Goal: Task Accomplishment & Management: Use online tool/utility

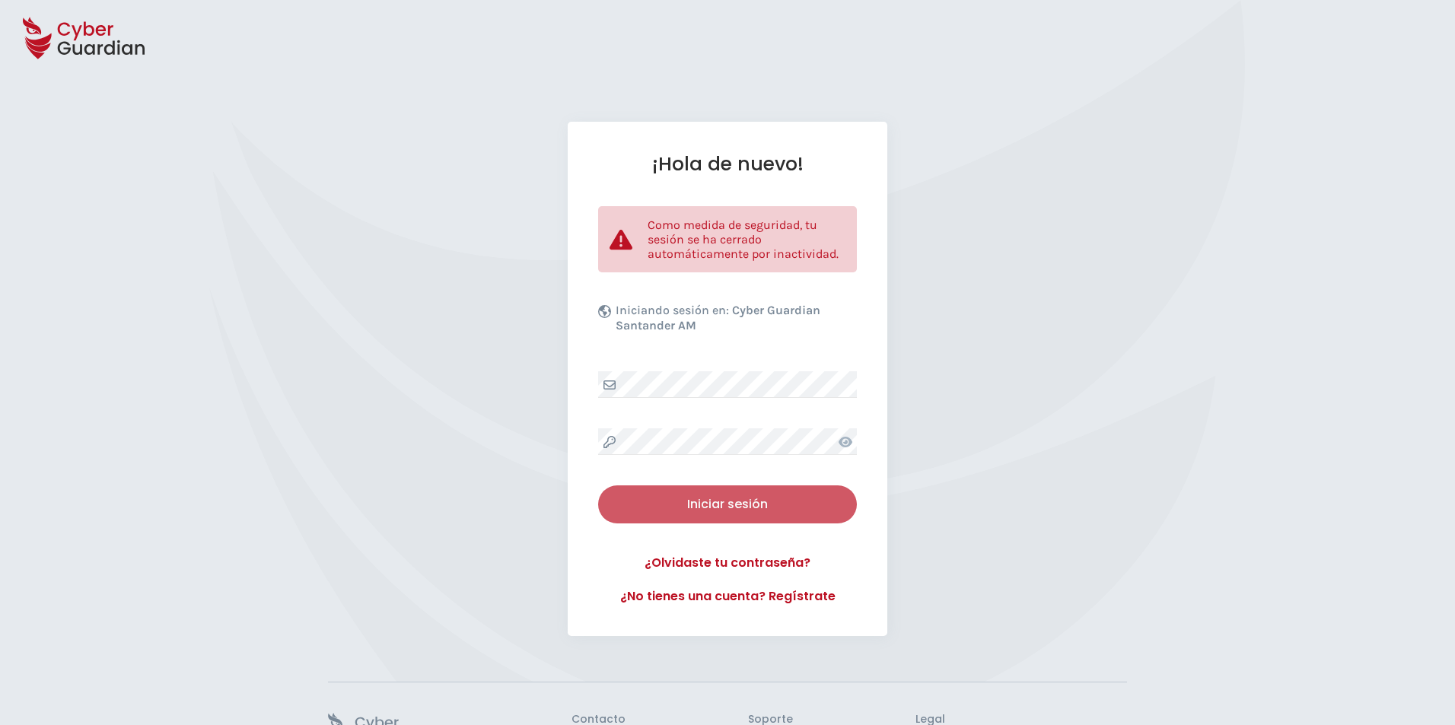
click at [745, 491] on button "Iniciar sesión" at bounding box center [727, 504] width 259 height 38
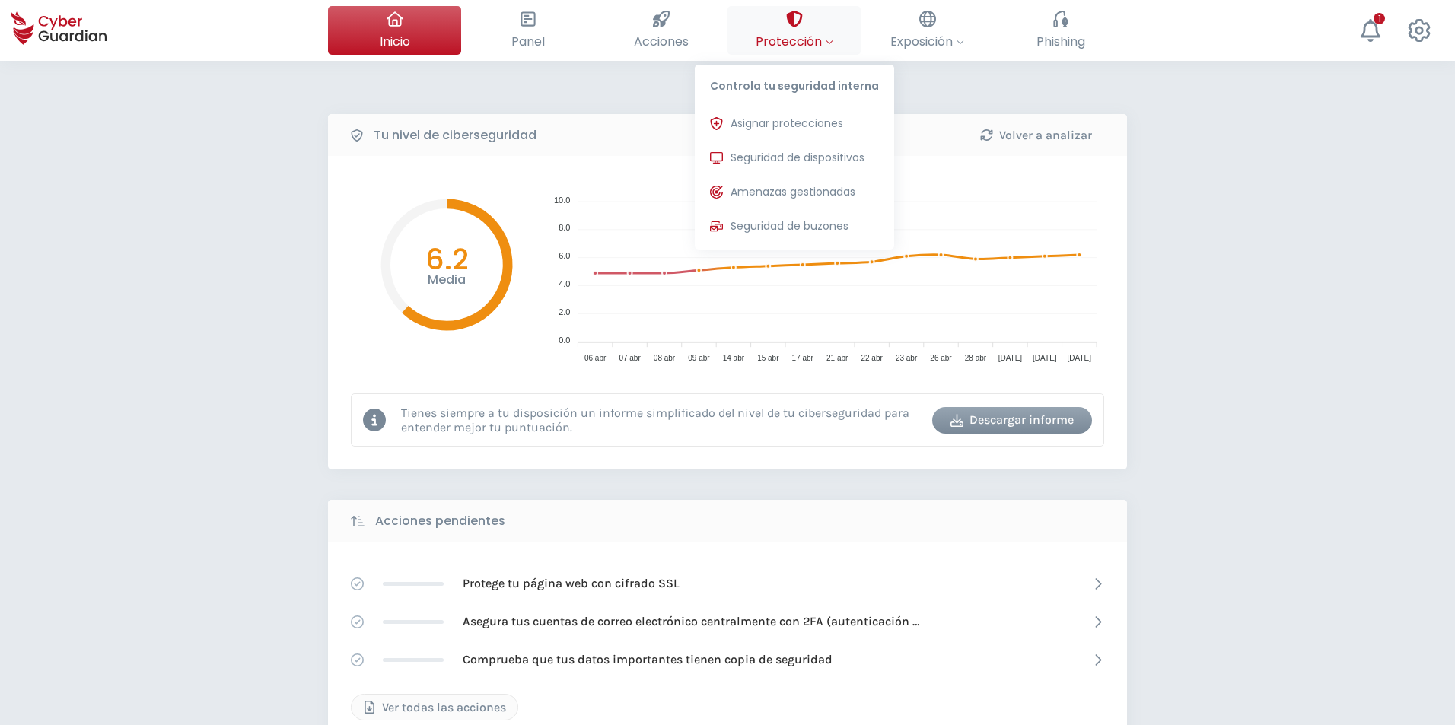
click at [765, 37] on span "Protección" at bounding box center [794, 41] width 78 height 19
click at [798, 151] on span "Seguridad de dispositivos" at bounding box center [797, 158] width 134 height 16
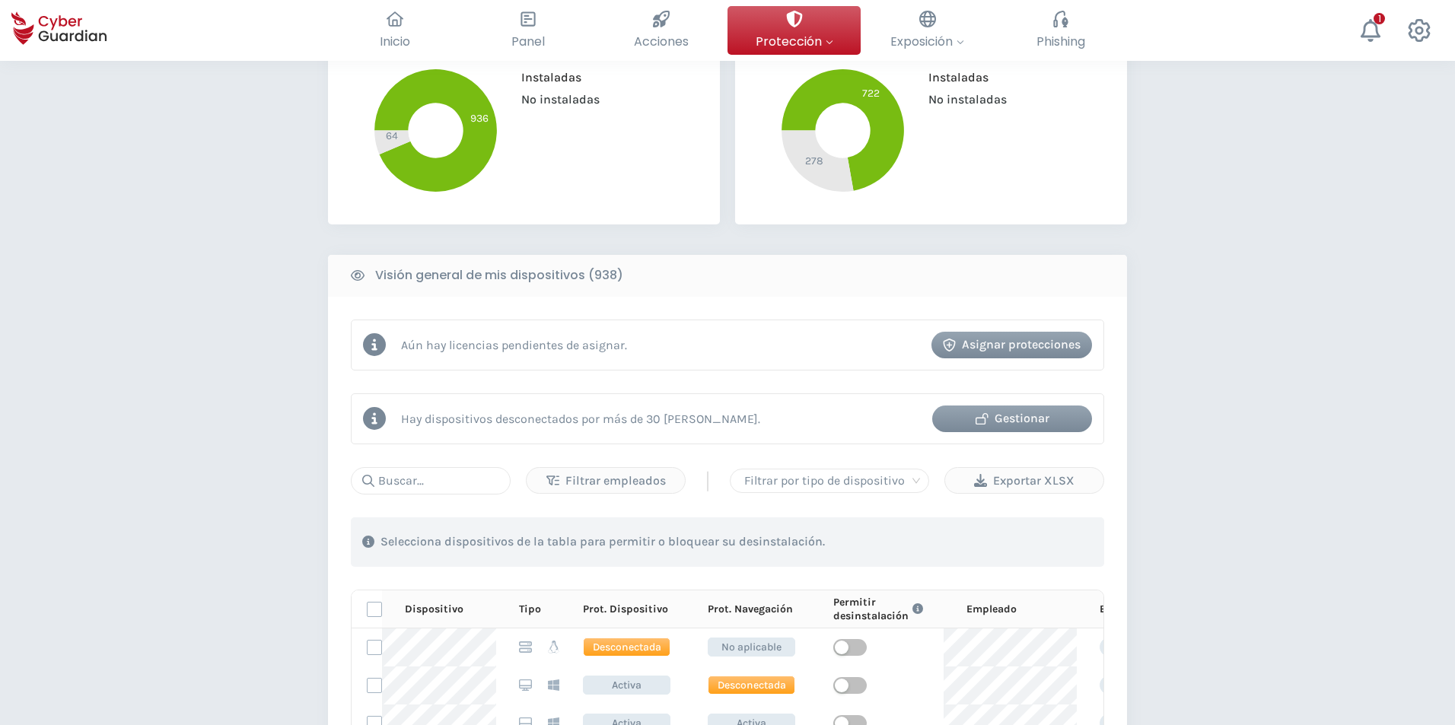
scroll to position [533, 0]
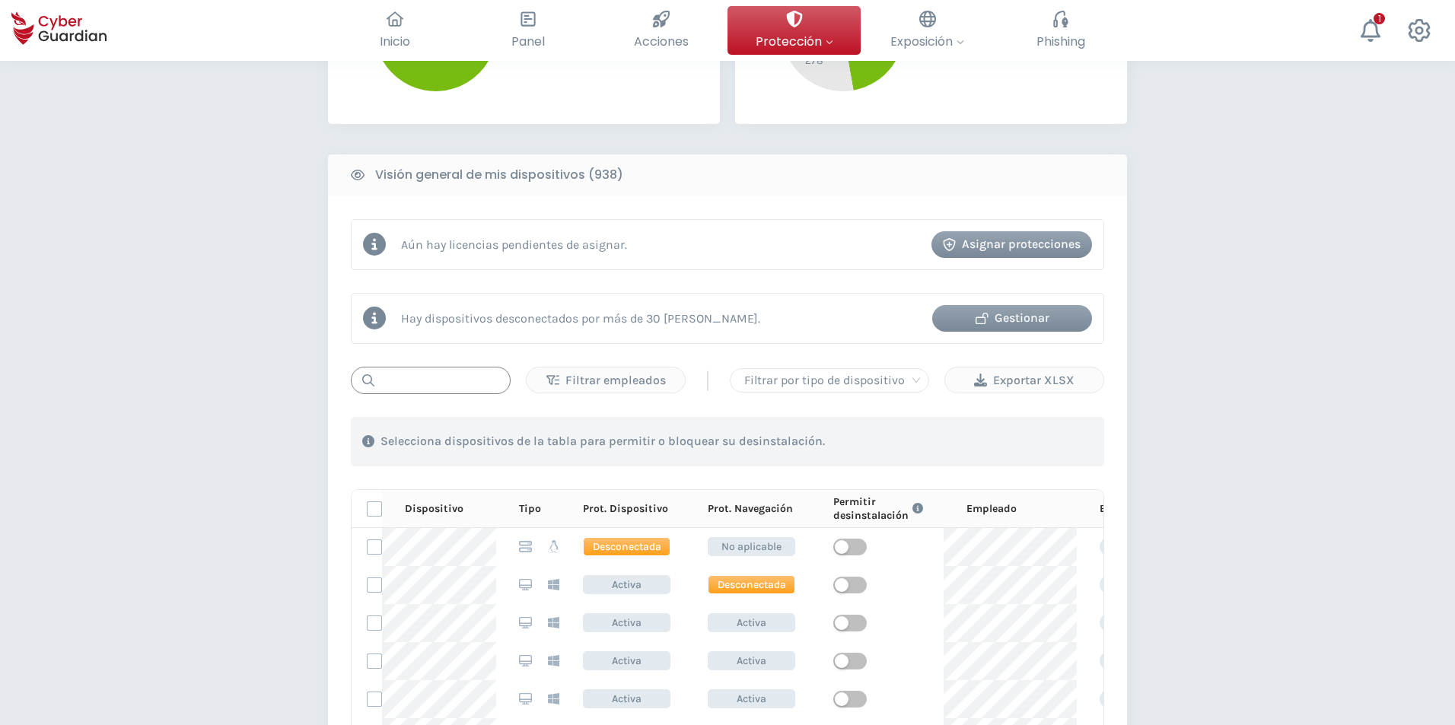
click at [418, 383] on input "text" at bounding box center [431, 380] width 160 height 27
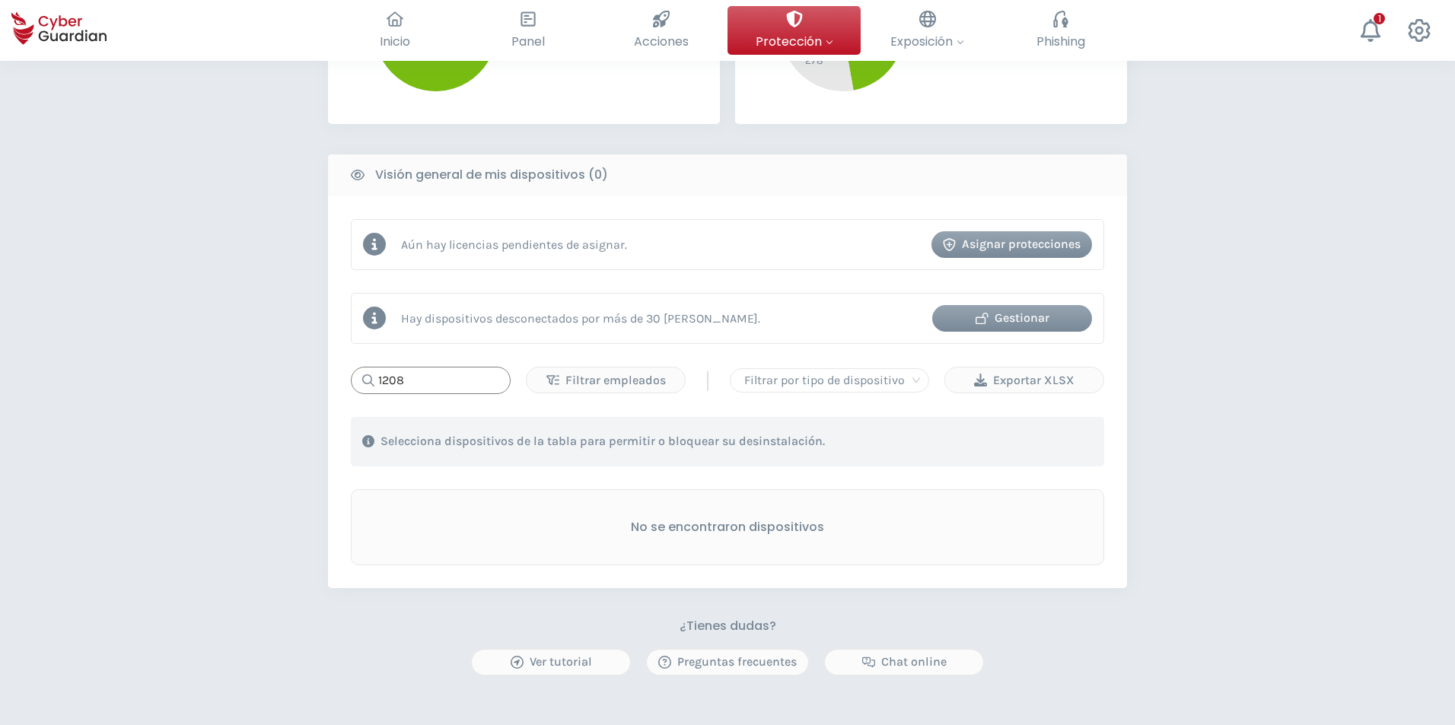
type input "1208"
